Goal: Find specific page/section: Find specific page/section

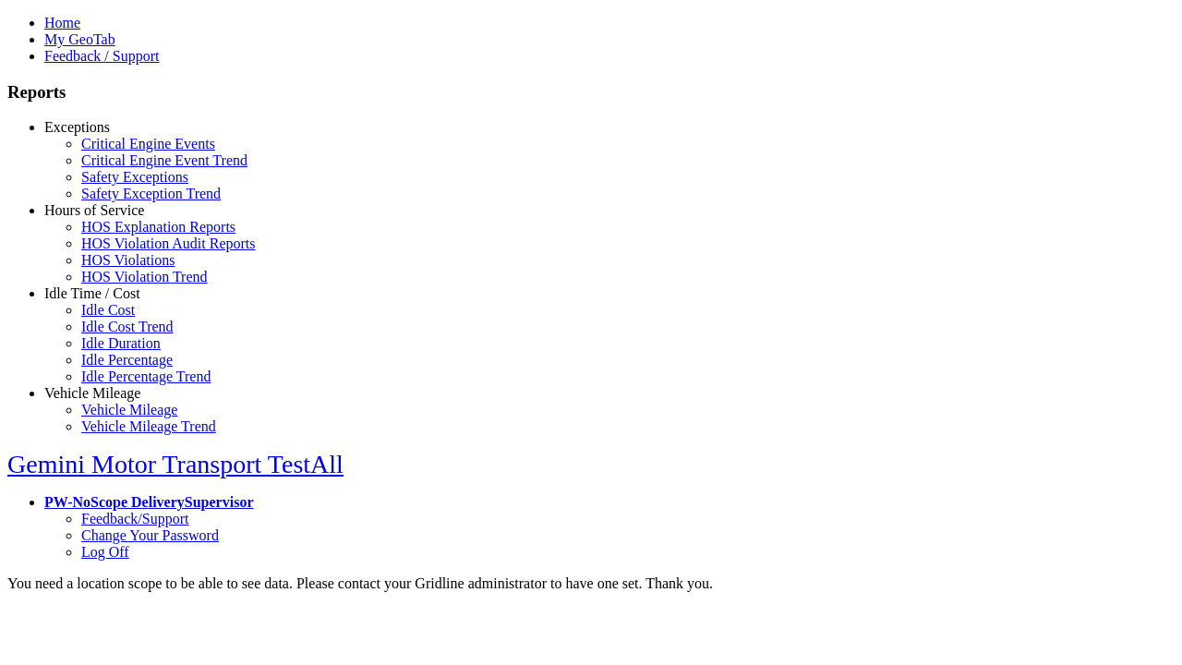
click at [106, 135] on link "Exceptions" at bounding box center [77, 127] width 66 height 16
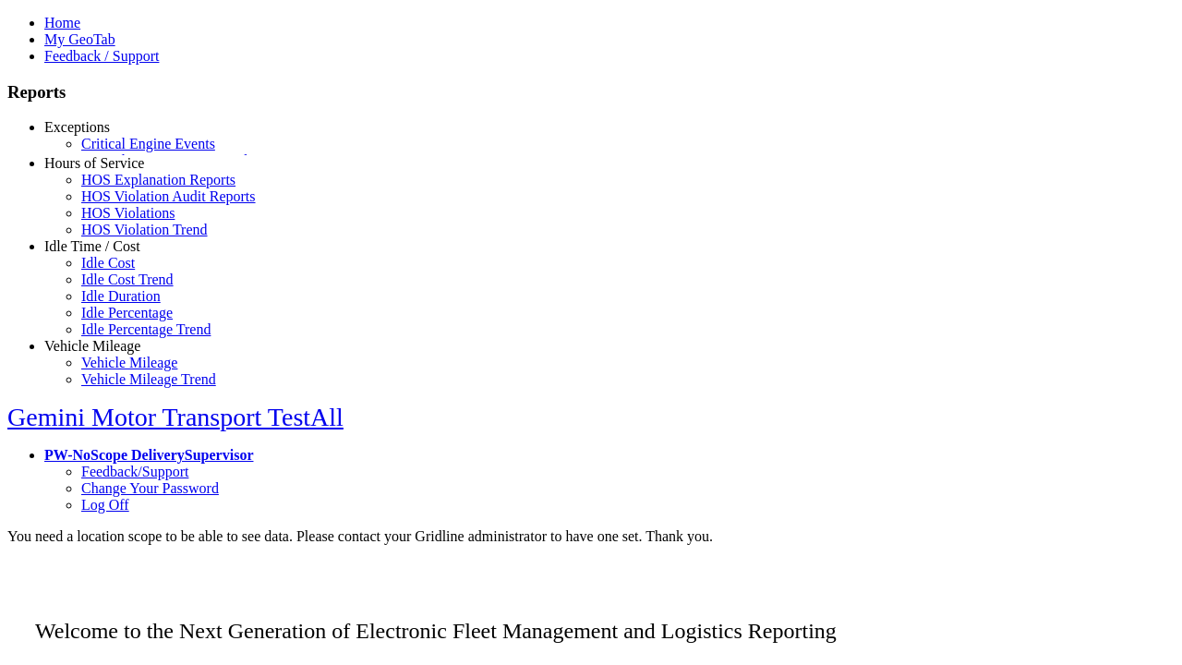
click at [120, 151] on link "Critical Engine Events" at bounding box center [148, 144] width 134 height 16
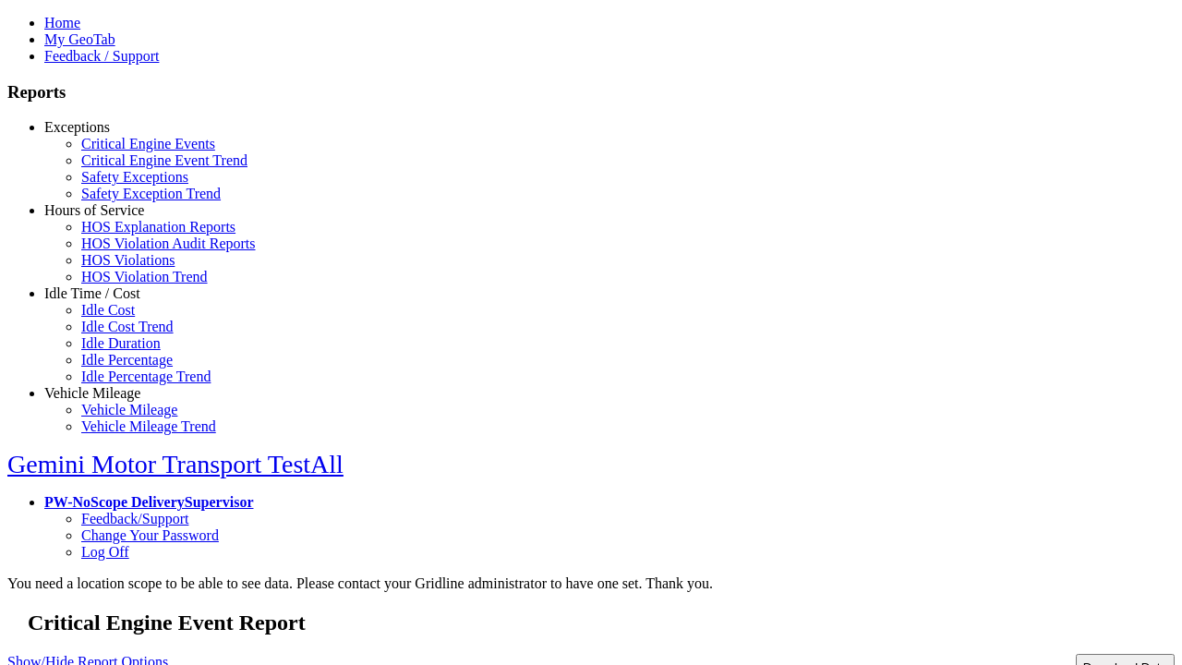
type input "**********"
